Goal: Task Accomplishment & Management: Complete application form

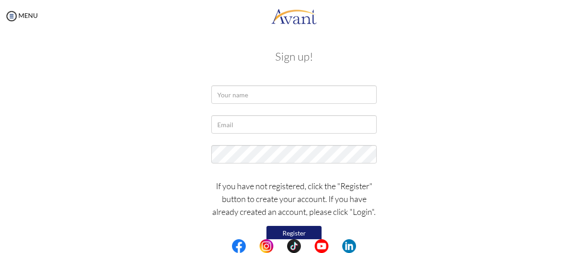
click at [585, 128] on div "My Status What is the next step? We would like you to watch the introductory vi…" at bounding box center [294, 158] width 588 height 253
drag, startPoint x: 585, startPoint y: 128, endPoint x: 473, endPoint y: 96, distance: 116.1
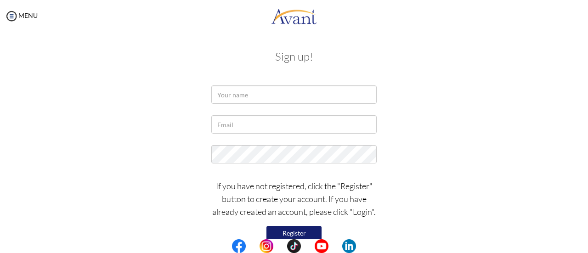
click at [473, 96] on div "My Status What is the next step? We would like you to watch the introductory vi…" at bounding box center [294, 158] width 588 height 253
click at [473, 96] on div at bounding box center [294, 96] width 538 height 23
click at [413, 216] on div "If you have not registered, click the "Register" button to create your account.…" at bounding box center [294, 216] width 538 height 83
click at [359, 216] on p "If you have not registered, click the "Register" button to create your account.…" at bounding box center [293, 199] width 165 height 39
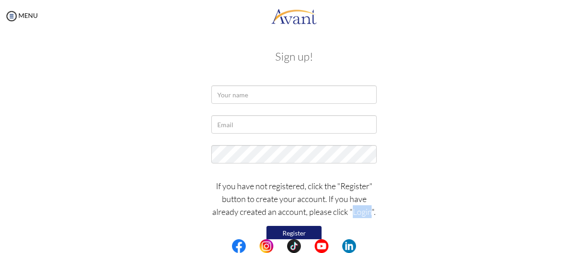
click at [359, 216] on p "If you have not registered, click the "Register" button to create your account.…" at bounding box center [293, 199] width 165 height 39
click at [585, 239] on center at bounding box center [294, 246] width 588 height 14
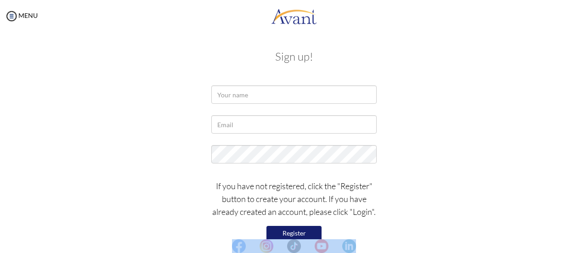
click at [585, 239] on center at bounding box center [294, 246] width 588 height 14
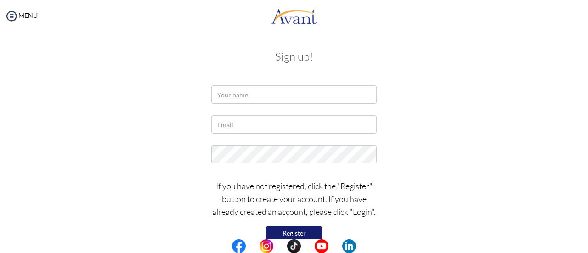
click at [339, 228] on div "If you have not registered, click the "Register" button to create your account.…" at bounding box center [293, 216] width 179 height 83
click at [13, 15] on img at bounding box center [12, 16] width 14 height 14
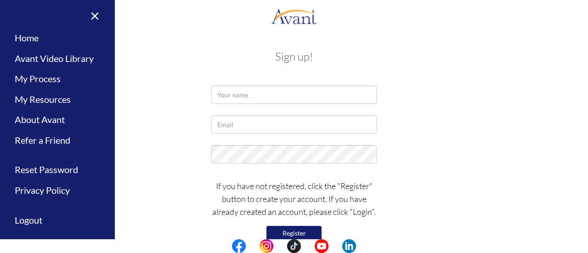
drag, startPoint x: 244, startPoint y: 79, endPoint x: 206, endPoint y: 79, distance: 38.6
click at [206, 79] on div "Sign up! If you have not registered, click the "Register" button to create your…" at bounding box center [294, 152] width 538 height 223
click at [159, 84] on div "Sign up! If you have not registered, click the "Register" button to create your…" at bounding box center [294, 152] width 538 height 223
click at [92, 14] on link "×" at bounding box center [89, 15] width 28 height 31
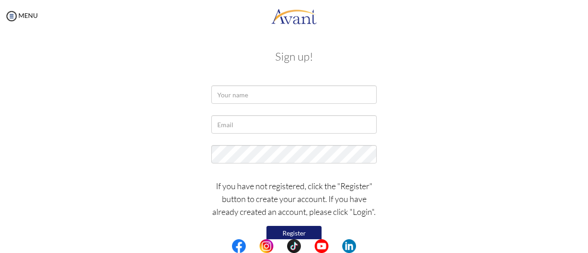
click at [92, 14] on body "Maintenance break. Please come back in 2 hours. MENU My Status What is the next…" at bounding box center [294, 126] width 588 height 253
click at [292, 231] on button "Register" at bounding box center [293, 233] width 55 height 15
click at [587, 209] on div "My Status What is the next step? We would like you to watch the introductory vi…" at bounding box center [294, 158] width 588 height 253
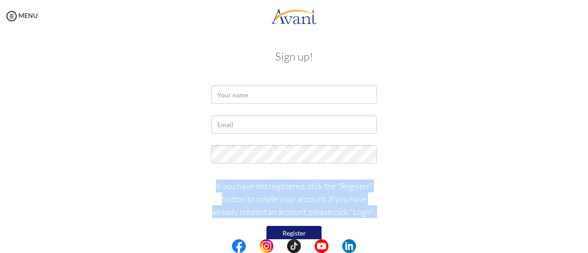
click at [587, 209] on div "My Status What is the next step? We would like you to watch the introductory vi…" at bounding box center [294, 158] width 588 height 253
click at [429, 202] on div "If you have not registered, click the "Register" button to create your account.…" at bounding box center [294, 216] width 538 height 83
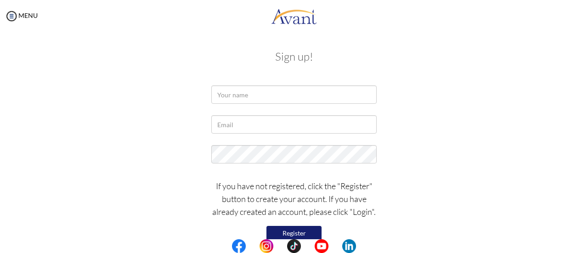
click at [363, 217] on p "If you have not registered, click the "Register" button to create your account.…" at bounding box center [293, 199] width 165 height 39
click at [306, 248] on img at bounding box center [308, 246] width 14 height 14
click at [300, 250] on img at bounding box center [294, 246] width 14 height 14
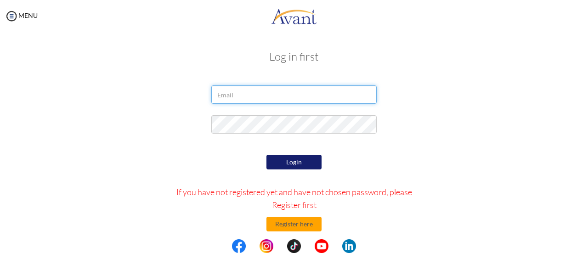
click at [223, 95] on input "email" at bounding box center [293, 94] width 165 height 18
type input "[EMAIL_ADDRESS][DOMAIN_NAME]"
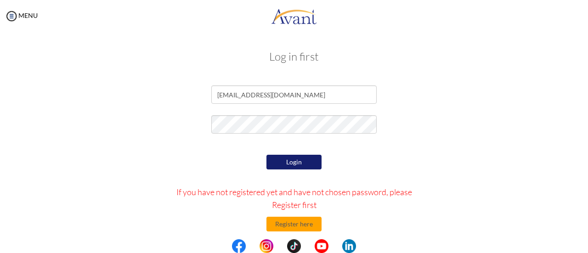
click at [292, 165] on button "Login" at bounding box center [293, 162] width 55 height 15
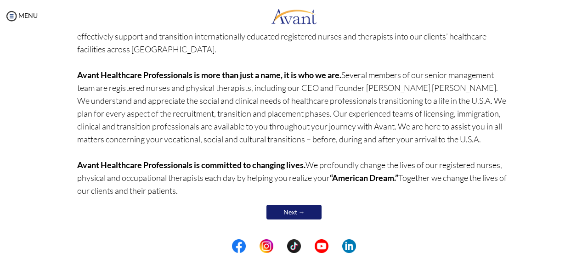
scroll to position [118, 0]
click at [11, 13] on img at bounding box center [12, 16] width 14 height 14
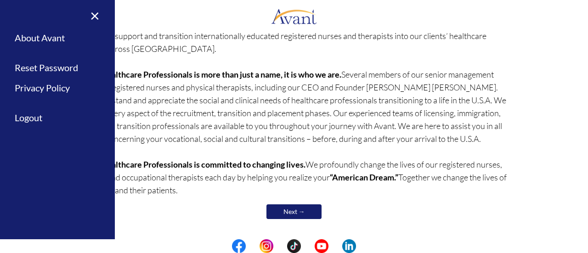
click at [11, 13] on div "× Home Avant Video Library My Process My Resources About Avant Refer a Friend R…" at bounding box center [57, 126] width 115 height 253
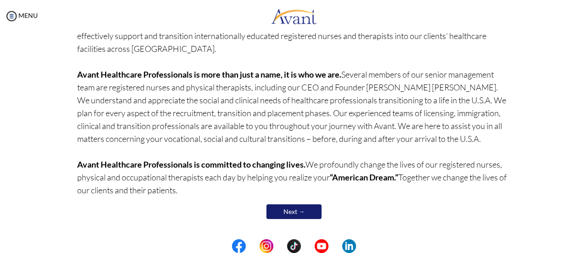
click at [164, 57] on p "Avant Healthcare Professionals is the premier recruiting and staffing specialis…" at bounding box center [294, 94] width 434 height 206
click at [240, 247] on img at bounding box center [239, 246] width 14 height 14
click at [586, 246] on center at bounding box center [294, 246] width 588 height 14
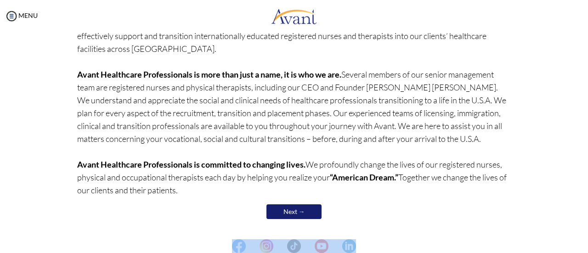
click at [586, 246] on center at bounding box center [294, 246] width 588 height 14
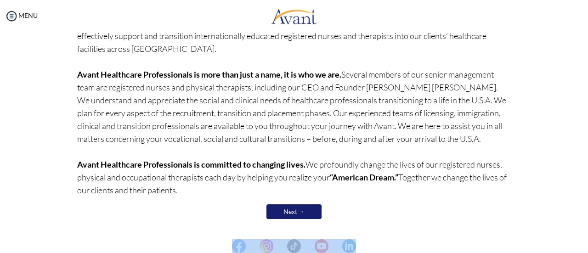
click at [586, 246] on center at bounding box center [294, 246] width 588 height 14
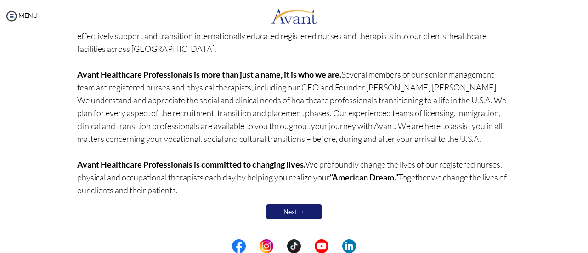
click at [368, 202] on center "Next →" at bounding box center [294, 211] width 434 height 19
click at [290, 248] on img at bounding box center [294, 246] width 14 height 14
click at [272, 32] on p "Avant Healthcare Professionals is the premier recruiting and staffing specialis…" at bounding box center [294, 94] width 434 height 206
click at [281, 210] on link "Next →" at bounding box center [293, 211] width 55 height 15
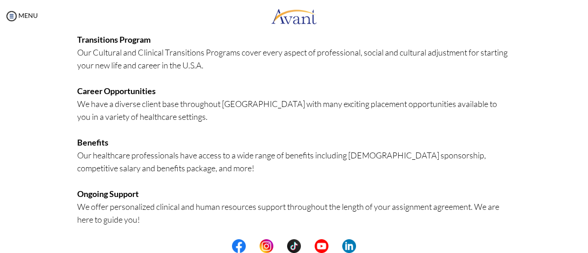
scroll to position [221, 0]
click at [584, 249] on center at bounding box center [294, 246] width 588 height 14
click at [585, 244] on center at bounding box center [294, 246] width 588 height 14
drag, startPoint x: 264, startPoint y: 209, endPoint x: 254, endPoint y: 220, distance: 15.3
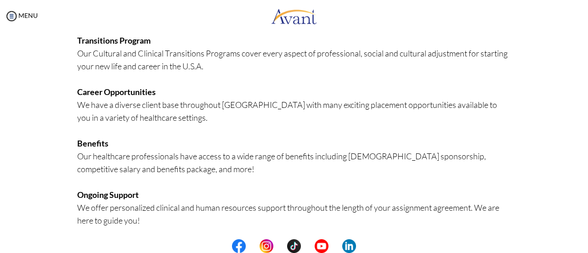
click at [254, 220] on p "Nursing Education We offer an in-depth, comprehensive program that includes NCL…" at bounding box center [294, 85] width 434 height 309
click at [586, 244] on center at bounding box center [294, 246] width 588 height 14
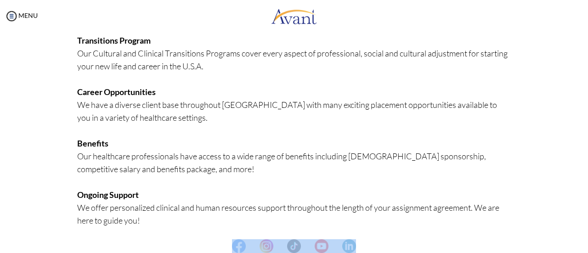
click at [586, 244] on center at bounding box center [294, 246] width 588 height 14
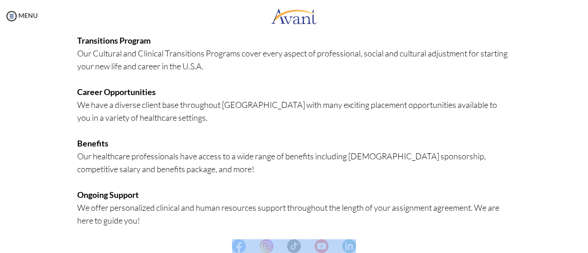
click at [586, 244] on center at bounding box center [294, 246] width 588 height 14
click at [12, 15] on img at bounding box center [12, 16] width 14 height 14
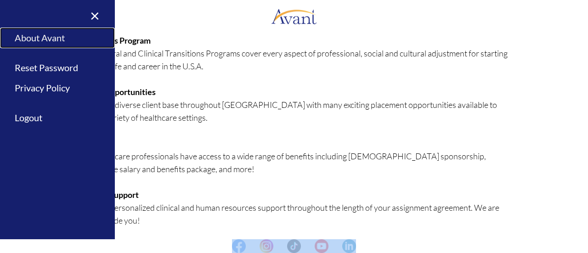
click at [50, 40] on link "About Avant" at bounding box center [57, 38] width 115 height 21
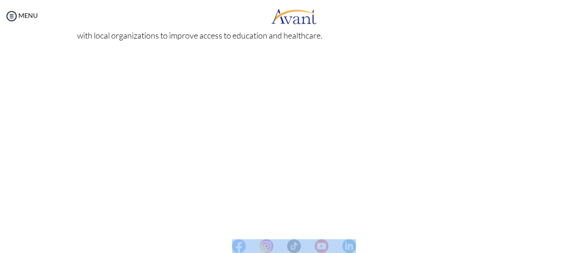
scroll to position [333, 0]
click at [588, 246] on center at bounding box center [294, 246] width 588 height 14
